Goal: Information Seeking & Learning: Learn about a topic

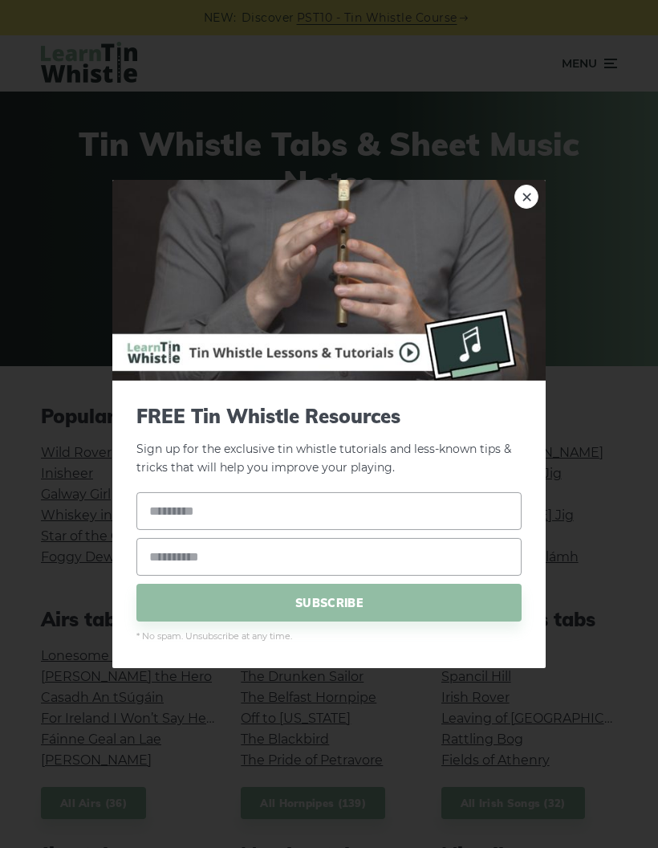
click at [528, 196] on link "×" at bounding box center [527, 197] width 24 height 24
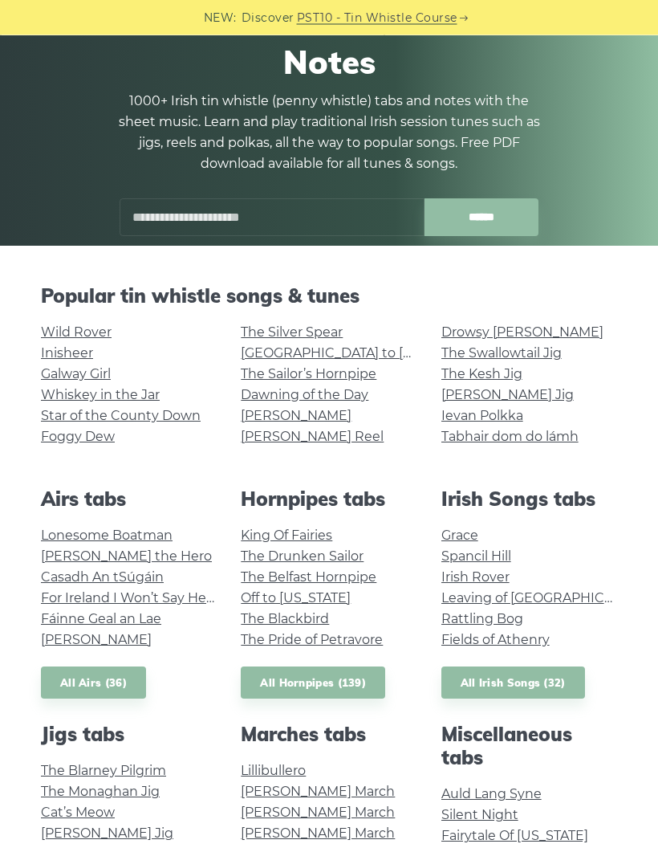
scroll to position [120, 0]
click at [375, 352] on link "[GEOGRAPHIC_DATA] to [GEOGRAPHIC_DATA]" at bounding box center [389, 352] width 296 height 15
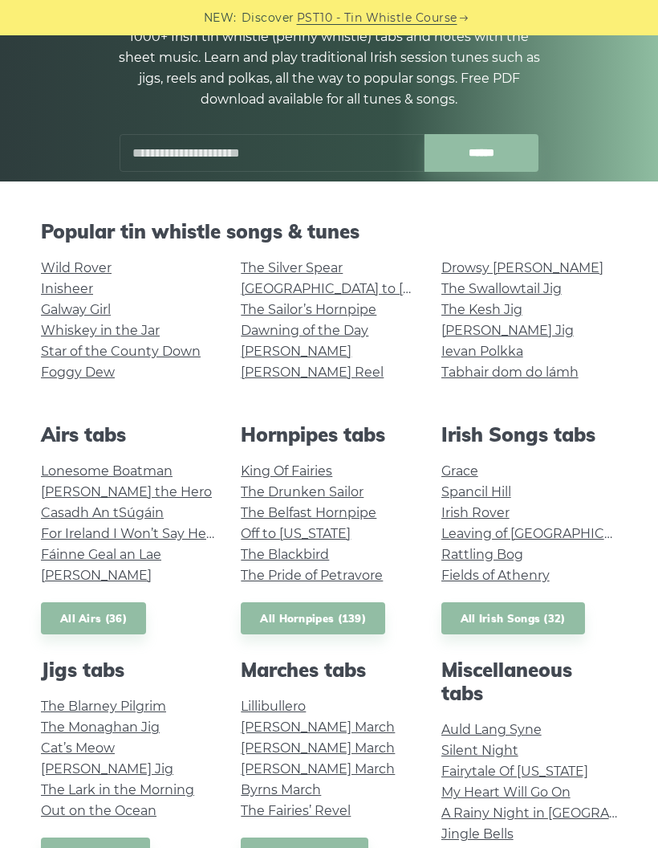
click at [331, 471] on link "King Of Fairies" at bounding box center [287, 470] width 92 height 15
click at [478, 463] on link "Grace" at bounding box center [459, 470] width 37 height 15
click at [169, 350] on link "Star of the County Down" at bounding box center [121, 351] width 160 height 15
click at [157, 470] on link "Lonesome Boatman" at bounding box center [107, 470] width 132 height 15
click at [501, 516] on link "Irish Rover" at bounding box center [475, 512] width 68 height 15
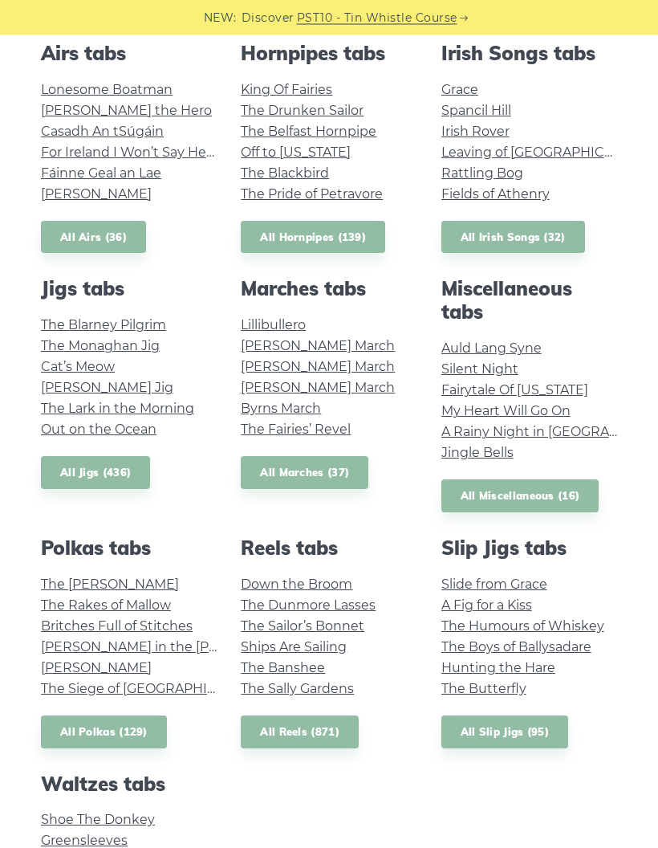
scroll to position [567, 0]
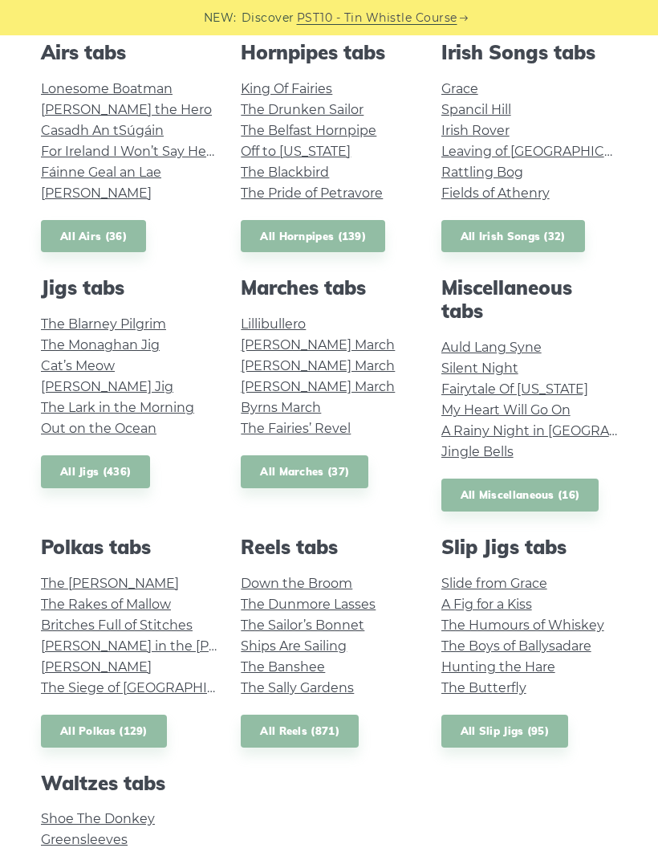
click at [344, 684] on link "The Sally Gardens" at bounding box center [297, 687] width 113 height 15
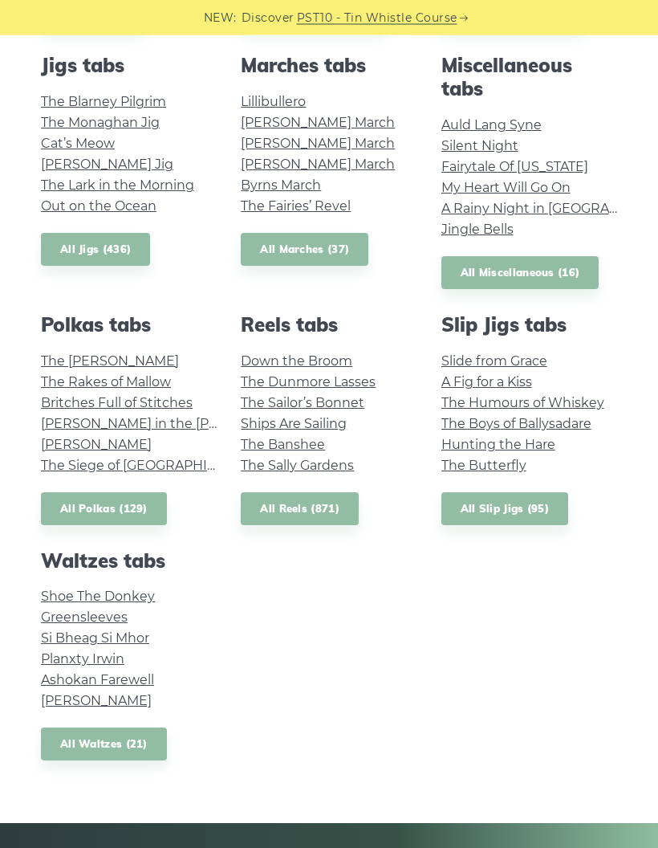
scroll to position [791, 0]
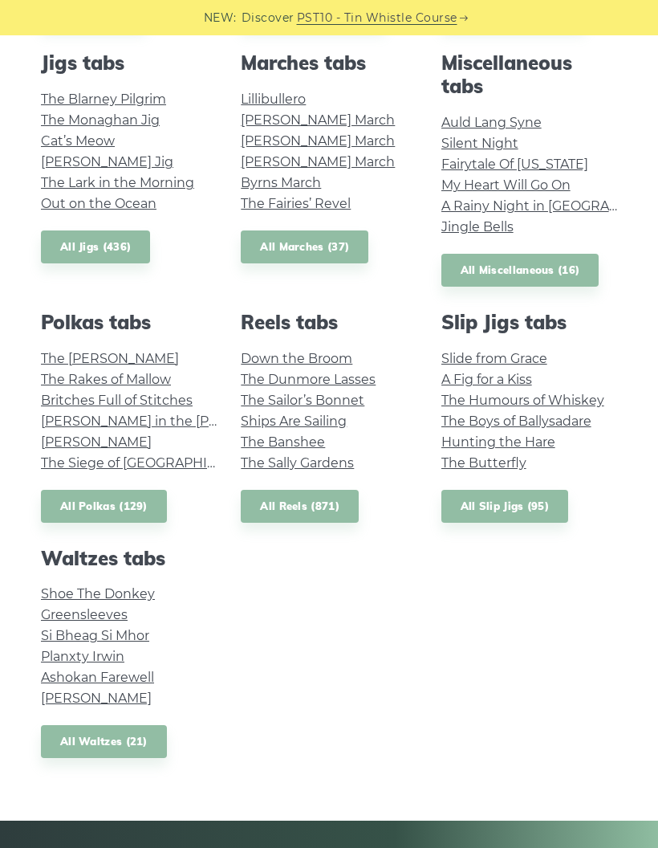
click at [139, 671] on link "Ashokan Farewell" at bounding box center [97, 676] width 113 height 15
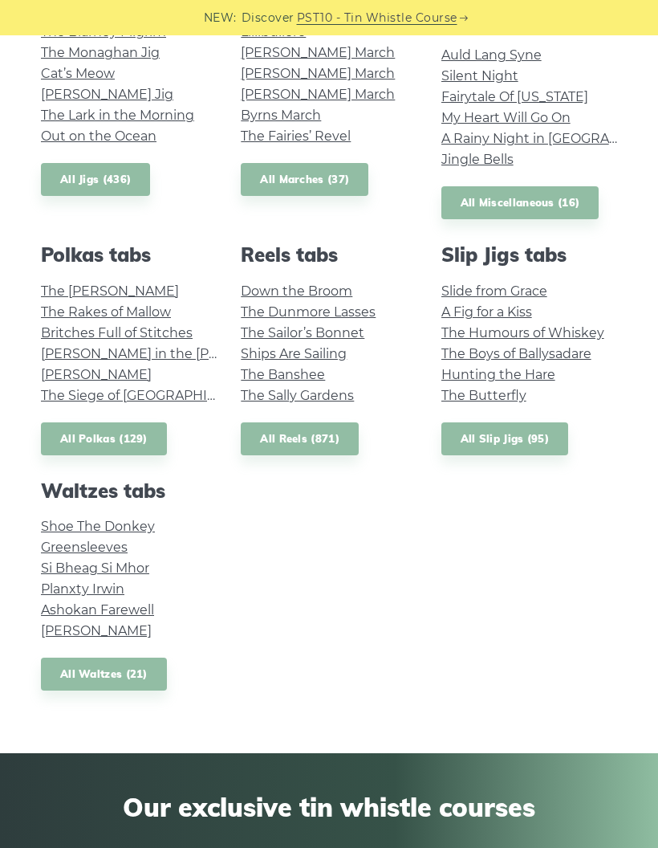
scroll to position [857, 0]
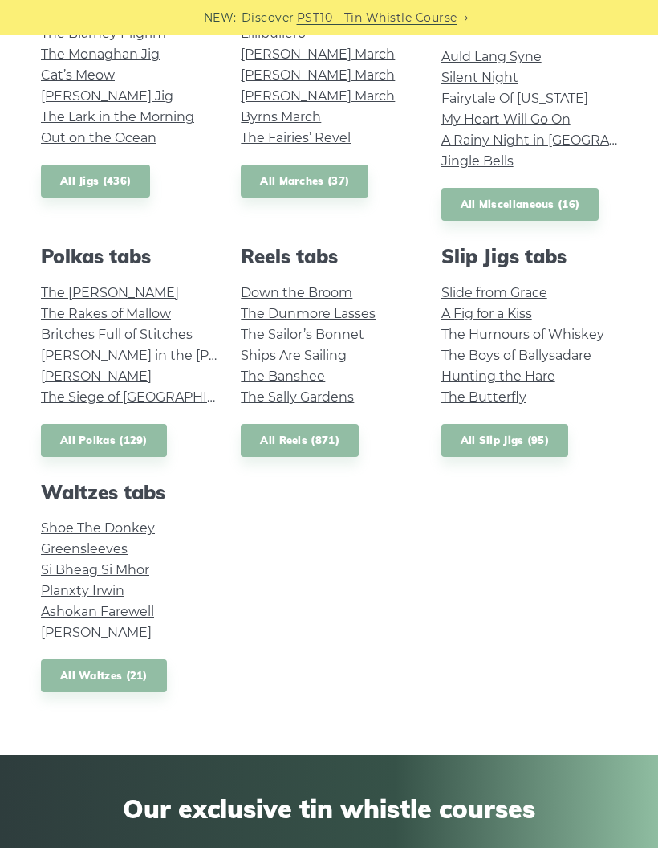
click at [536, 431] on link "All Slip Jigs (95)" at bounding box center [504, 440] width 127 height 33
click at [316, 336] on link "The Sailor’s Bonnet" at bounding box center [303, 334] width 124 height 15
click at [331, 439] on link "All Reels (871)" at bounding box center [300, 440] width 118 height 33
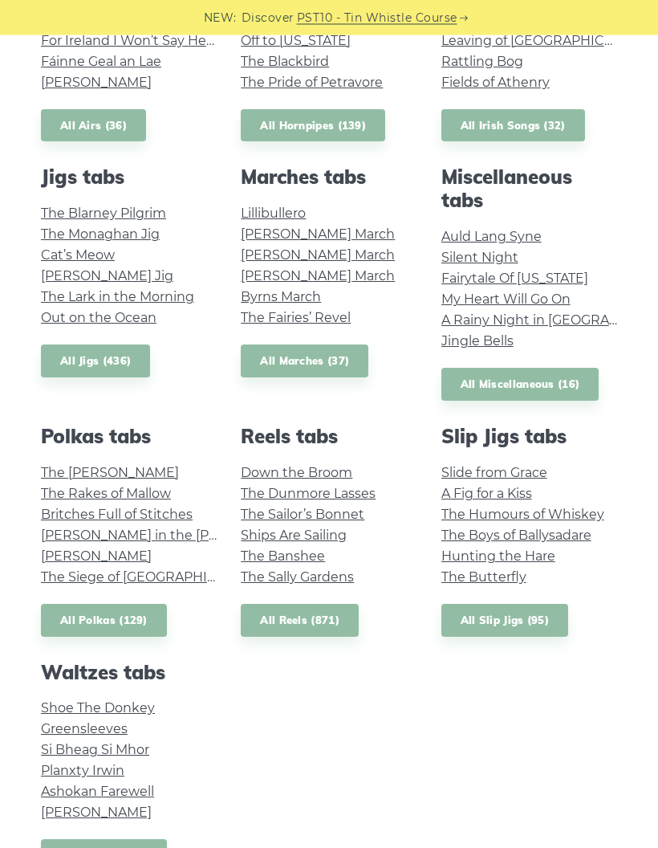
scroll to position [677, 0]
click at [119, 356] on link "All Jigs (436)" at bounding box center [95, 360] width 109 height 33
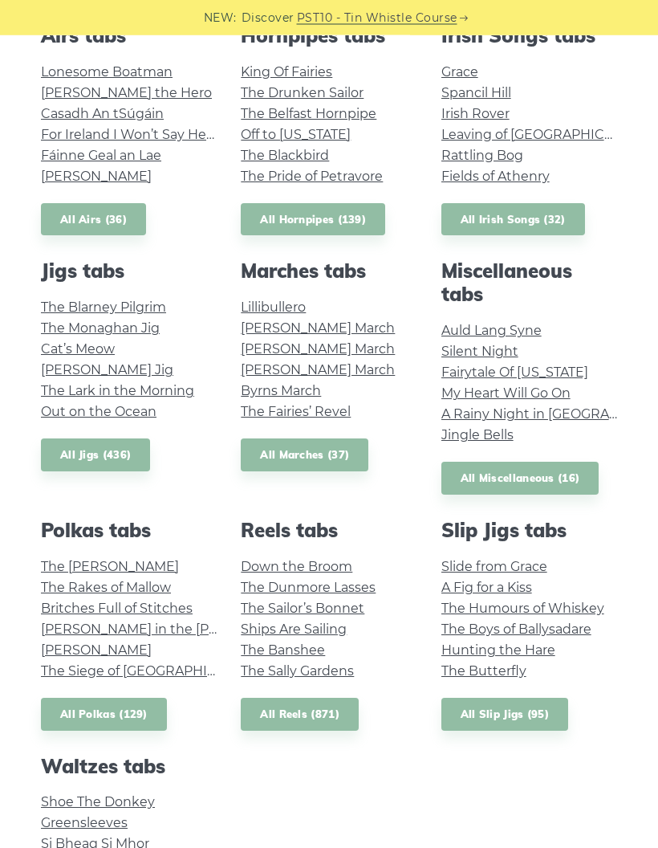
scroll to position [584, 0]
click at [544, 474] on link "All Miscellaneous (16)" at bounding box center [520, 478] width 158 height 33
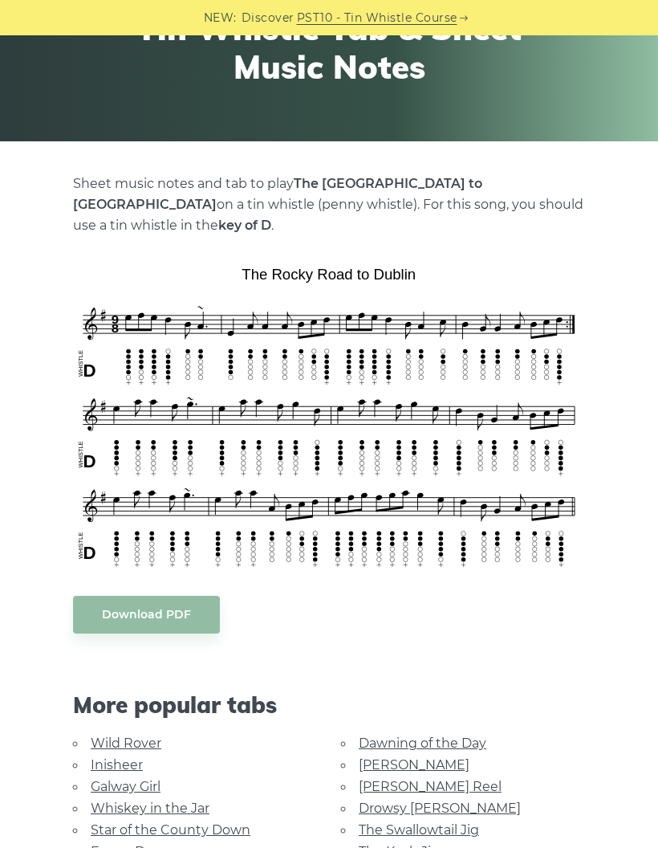
scroll to position [223, 0]
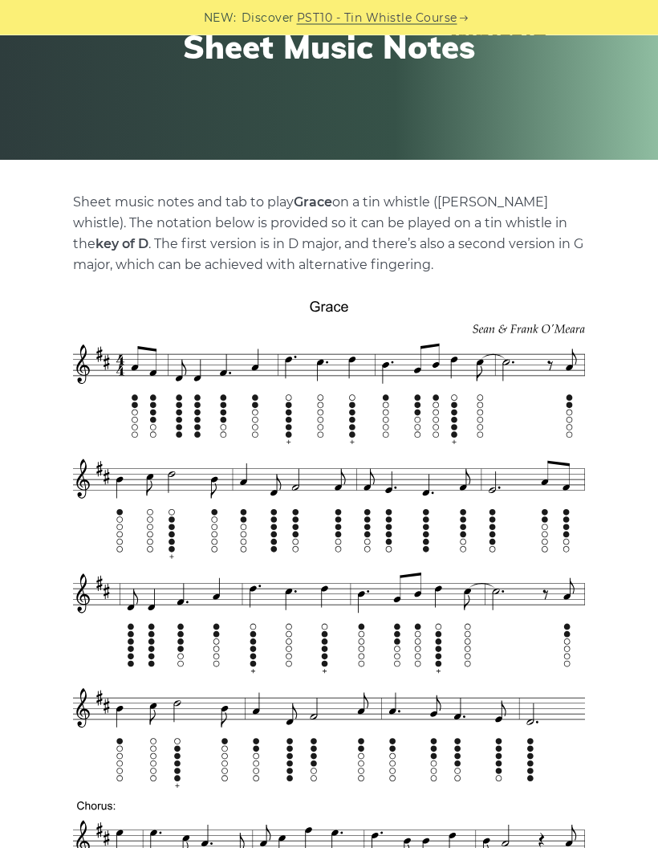
scroll to position [120, 0]
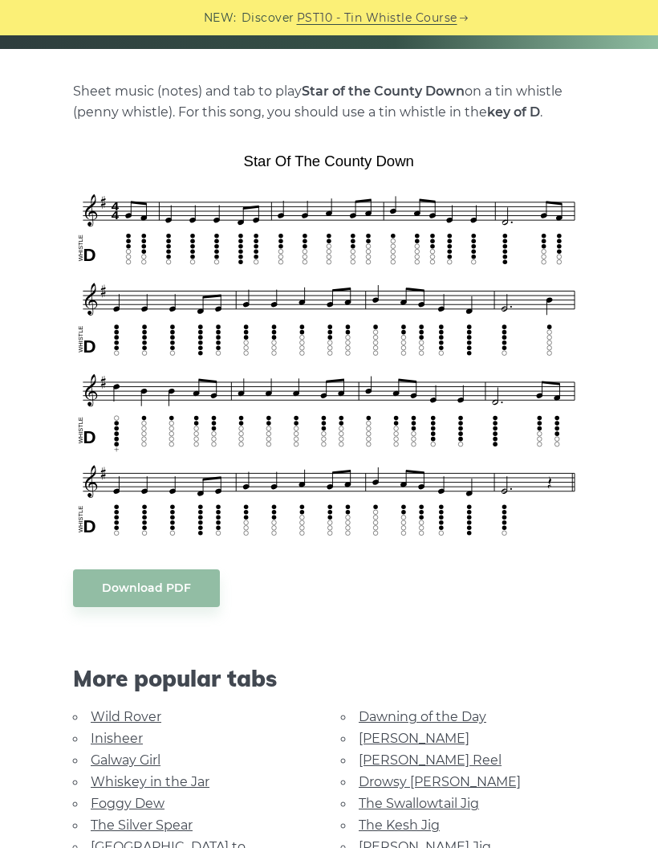
scroll to position [316, 0]
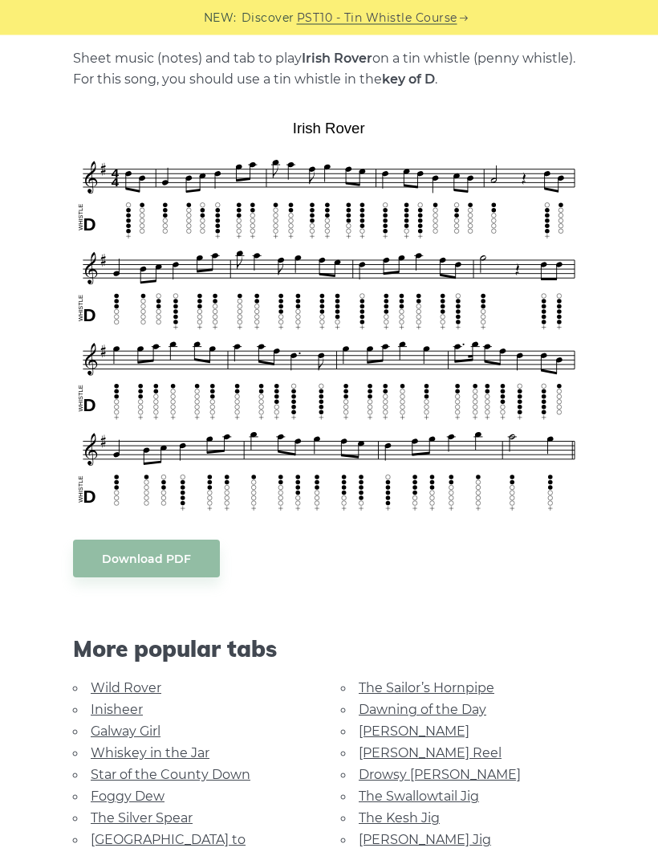
scroll to position [350, 0]
click at [455, 689] on link "The Sailor’s Hornpipe" at bounding box center [427, 687] width 136 height 15
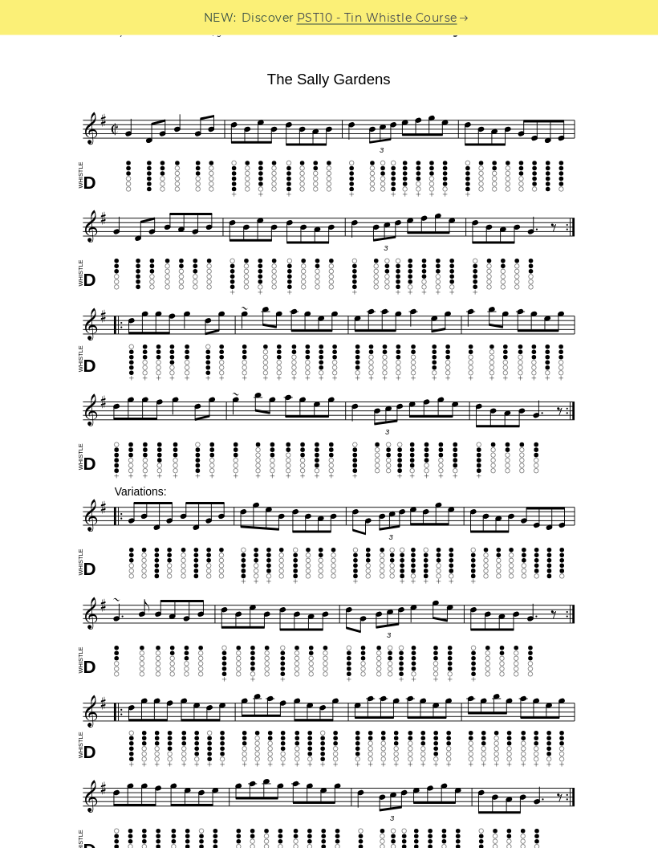
scroll to position [401, 0]
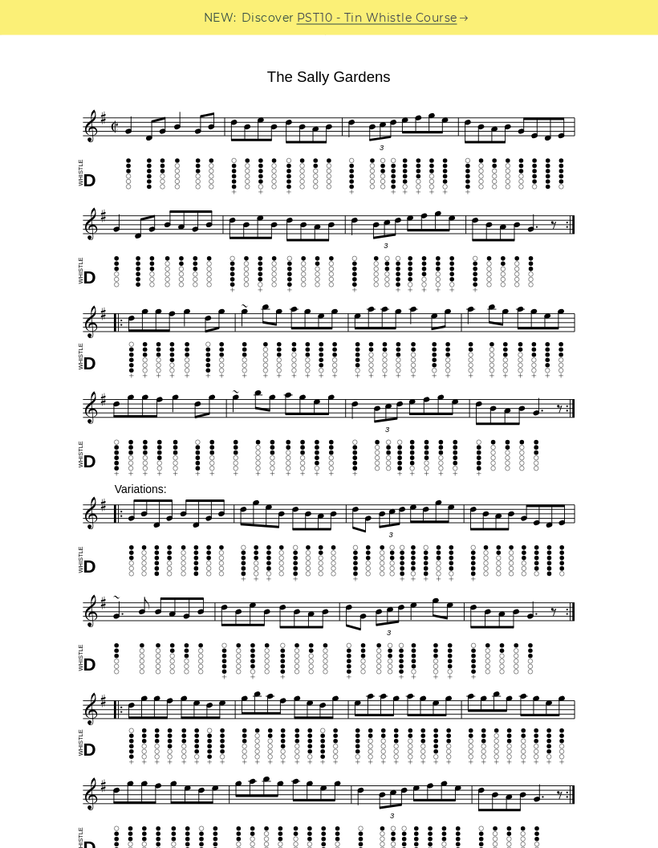
click at [89, 54] on div "Sheet music notes and tab to play The [PERSON_NAME] Gardens on a tin whistle ([…" at bounding box center [329, 688] width 512 height 1381
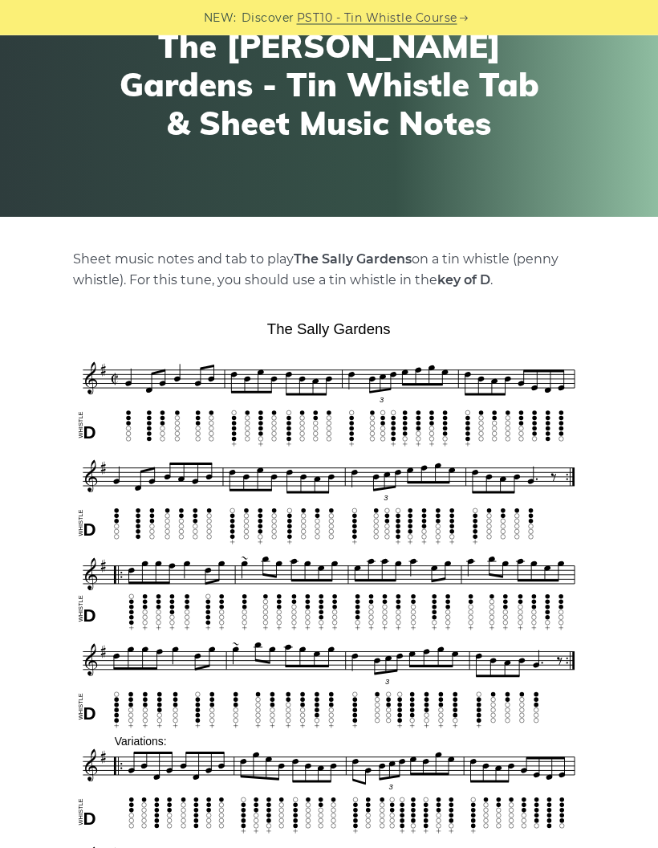
scroll to position [128, 0]
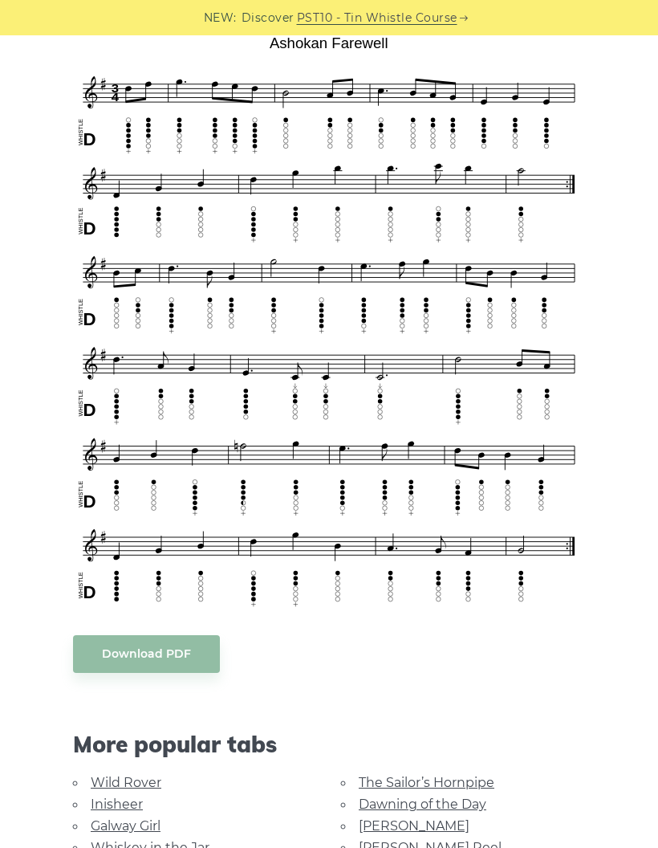
scroll to position [434, 0]
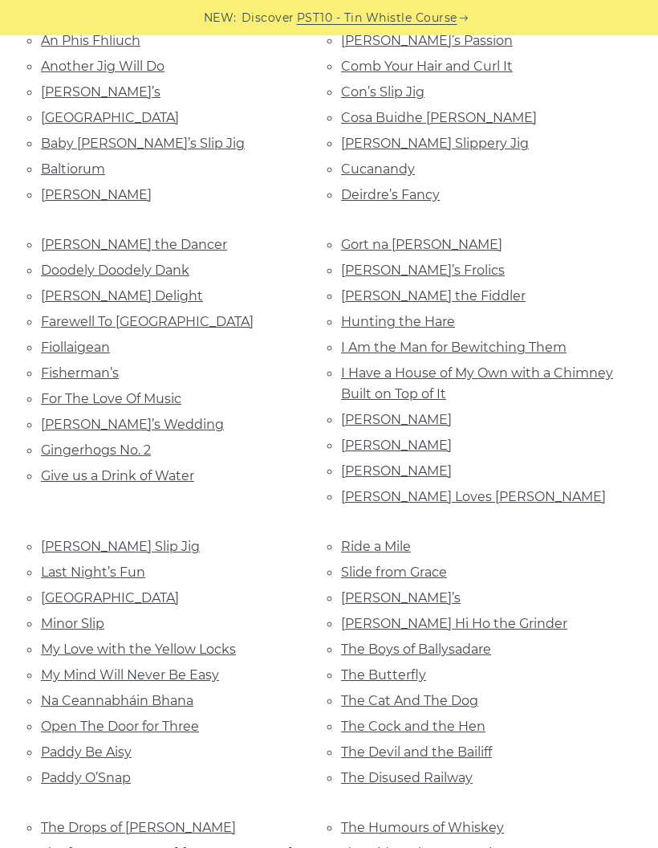
scroll to position [441, 0]
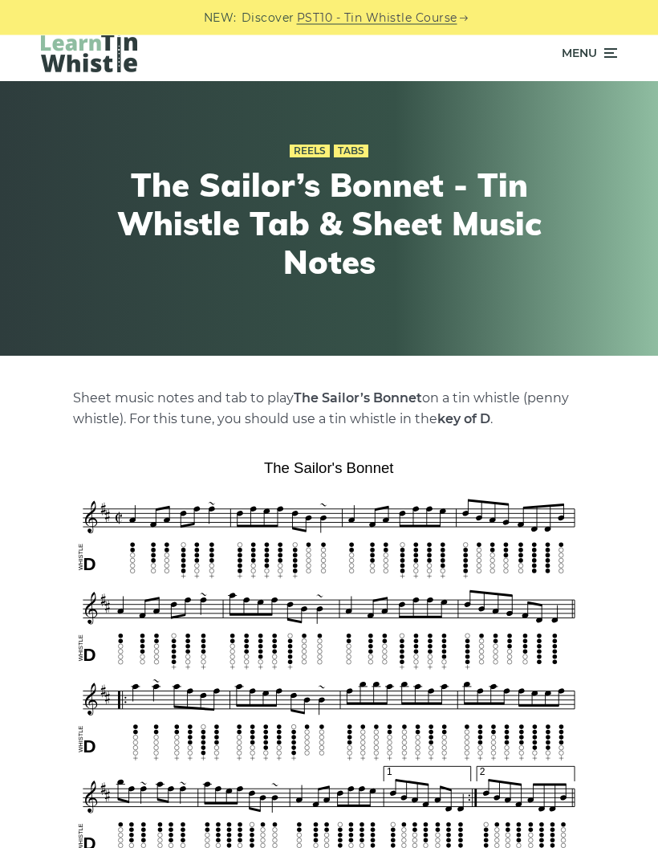
scroll to position [8, 0]
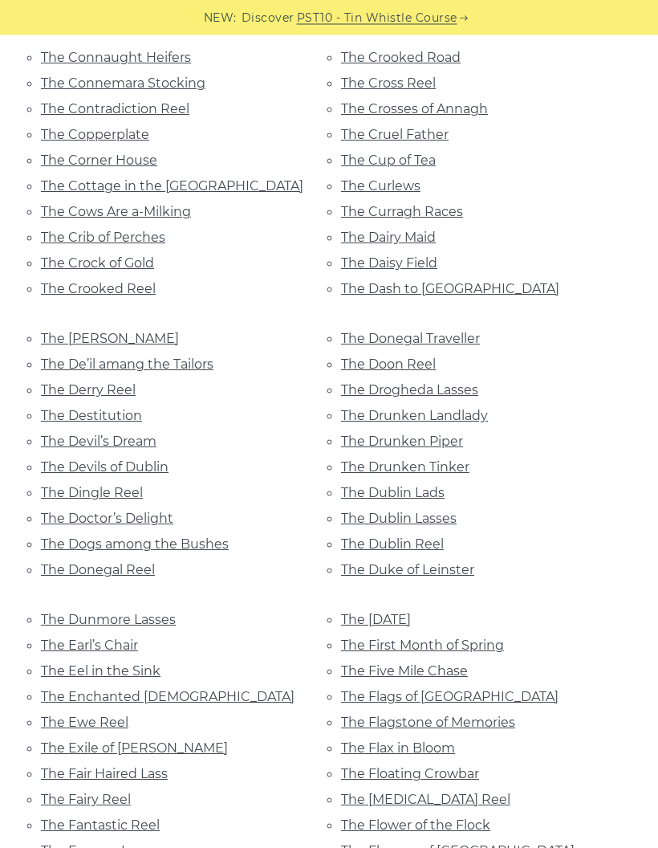
scroll to position [7532, 0]
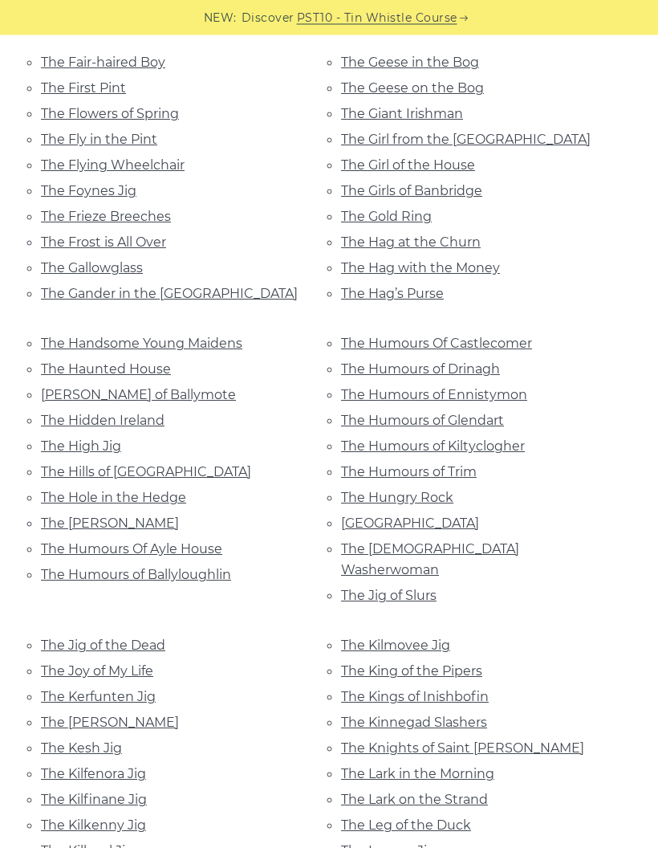
scroll to position [4084, 0]
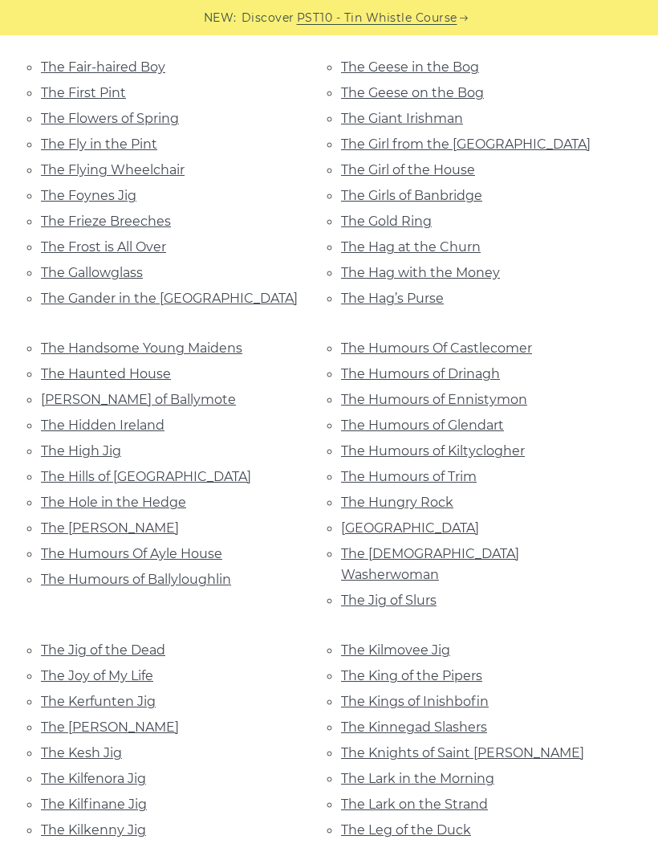
click at [480, 546] on link "The [DEMOGRAPHIC_DATA] Washerwoman" at bounding box center [430, 564] width 178 height 36
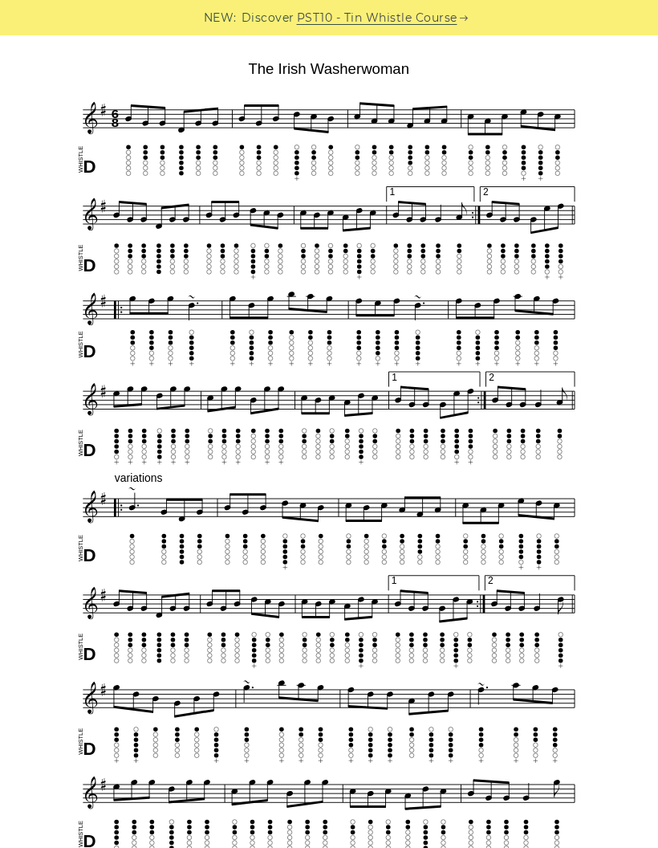
scroll to position [429, 0]
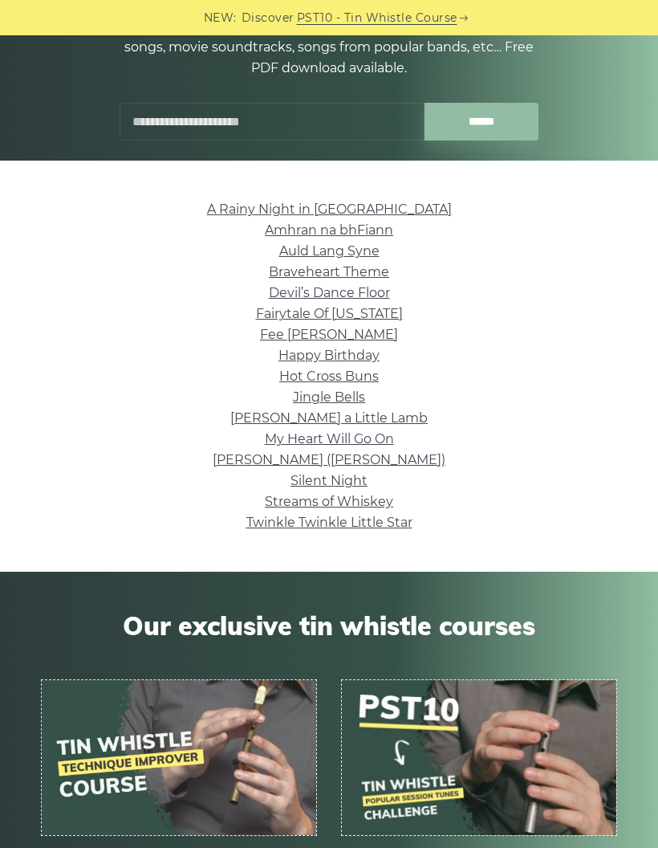
scroll to position [205, 0]
click at [393, 313] on link "Fairytale Of [US_STATE]" at bounding box center [329, 314] width 147 height 15
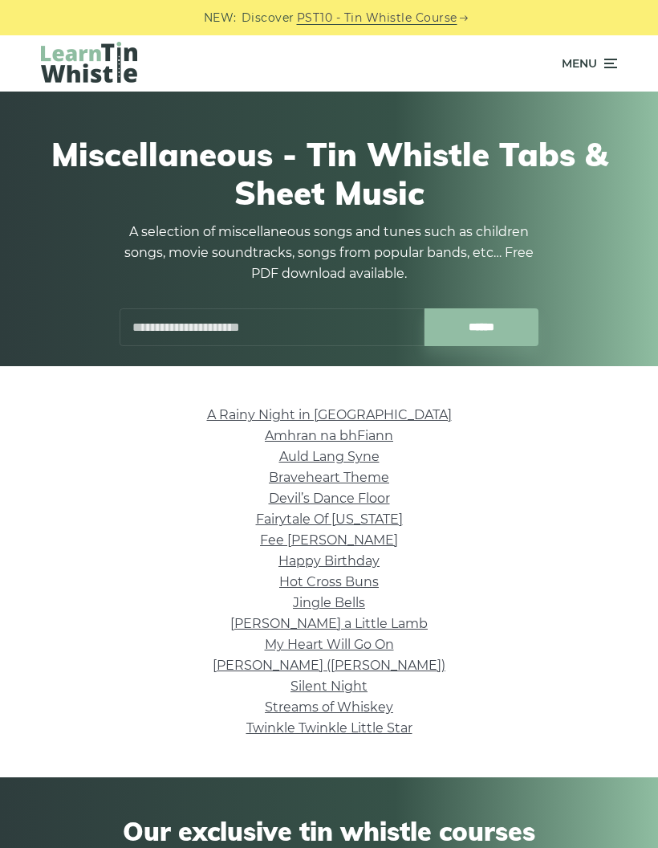
scroll to position [205, 0]
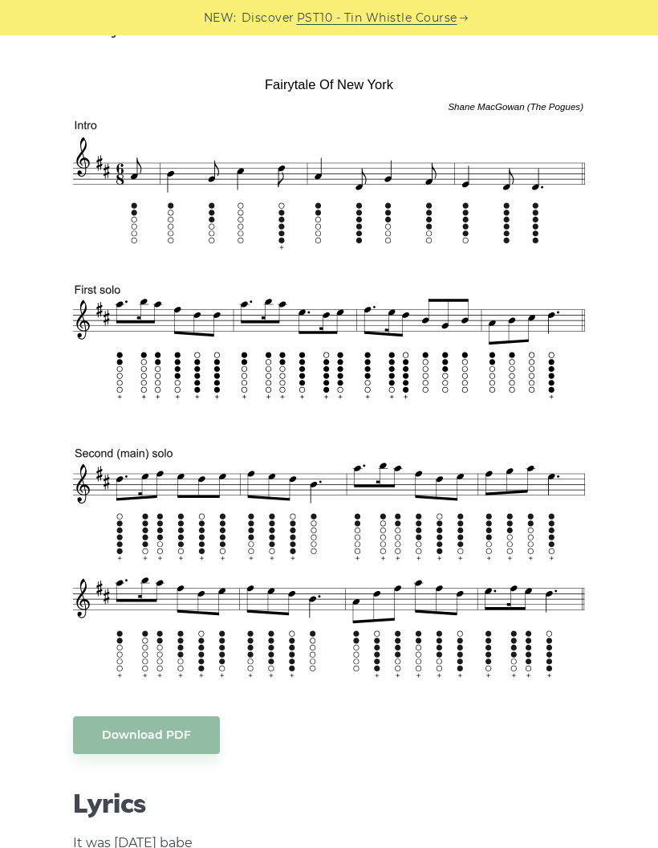
scroll to position [543, 0]
